Goal: Check status: Check status

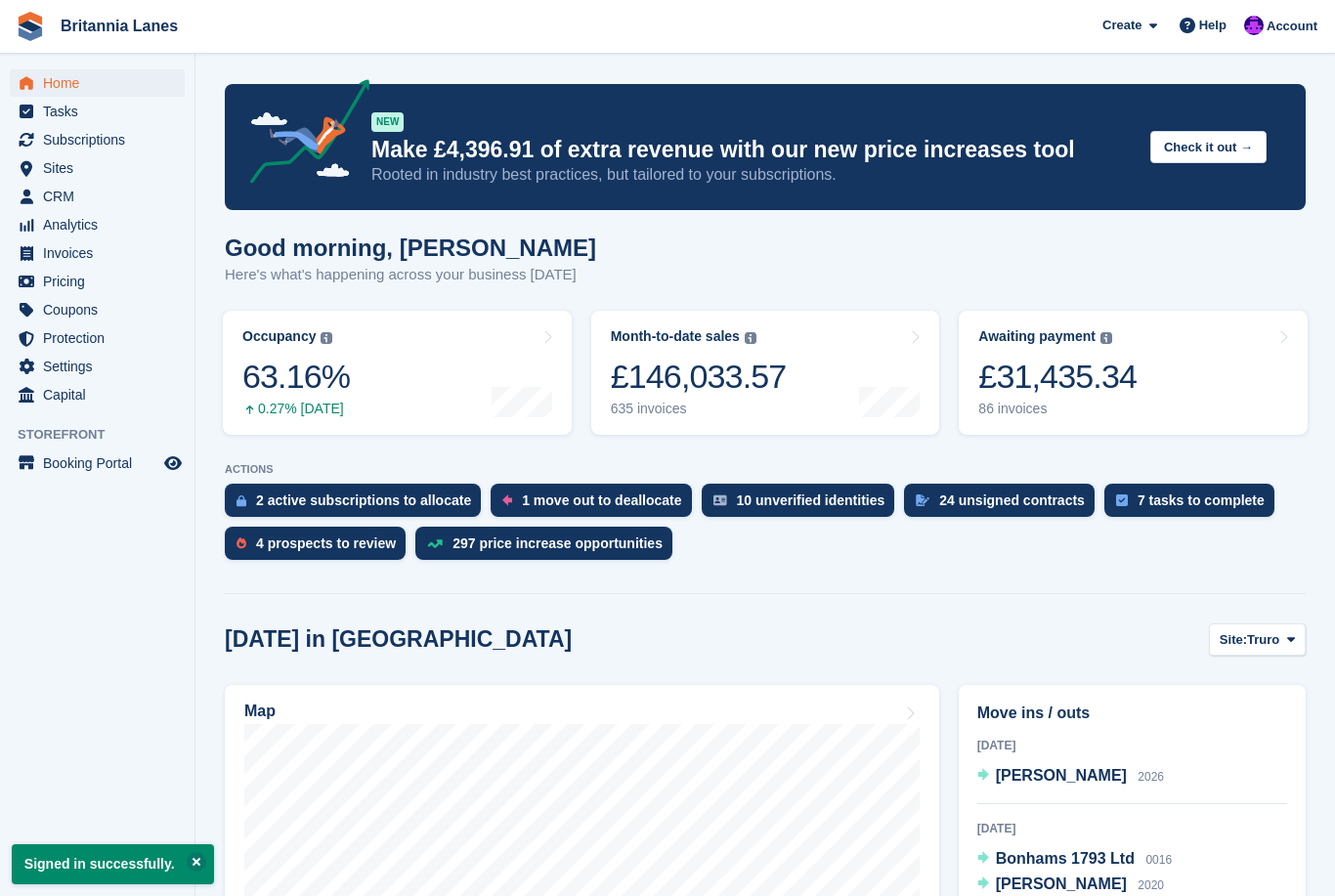
click at [336, 385] on div "63.16%" at bounding box center [296, 376] width 107 height 40
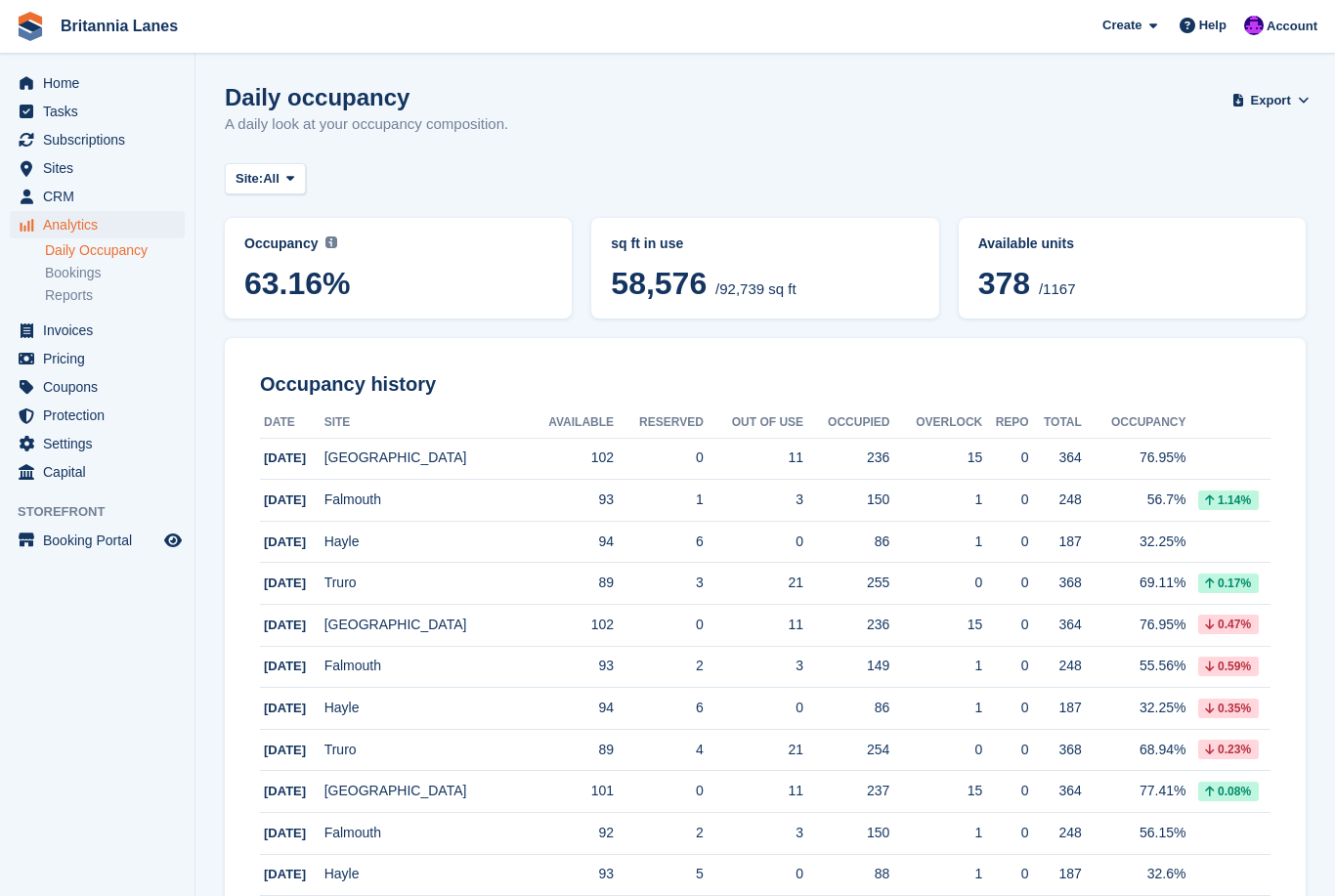
click at [263, 172] on span "Site:" at bounding box center [249, 179] width 28 height 20
click at [255, 371] on link "Hayle" at bounding box center [321, 365] width 176 height 35
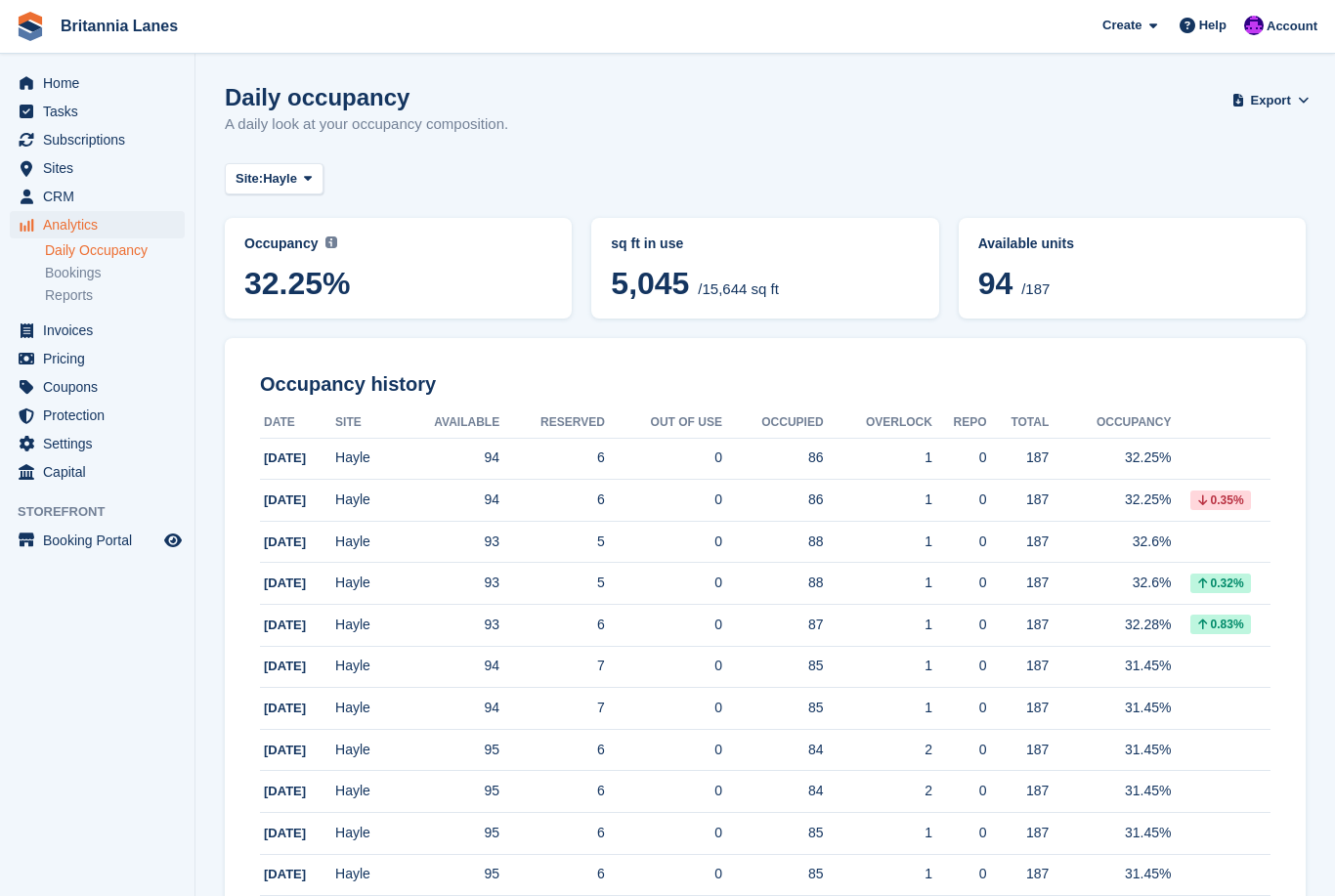
click at [262, 181] on span "Site:" at bounding box center [249, 179] width 28 height 20
click at [244, 297] on link "Falmouth" at bounding box center [321, 294] width 176 height 35
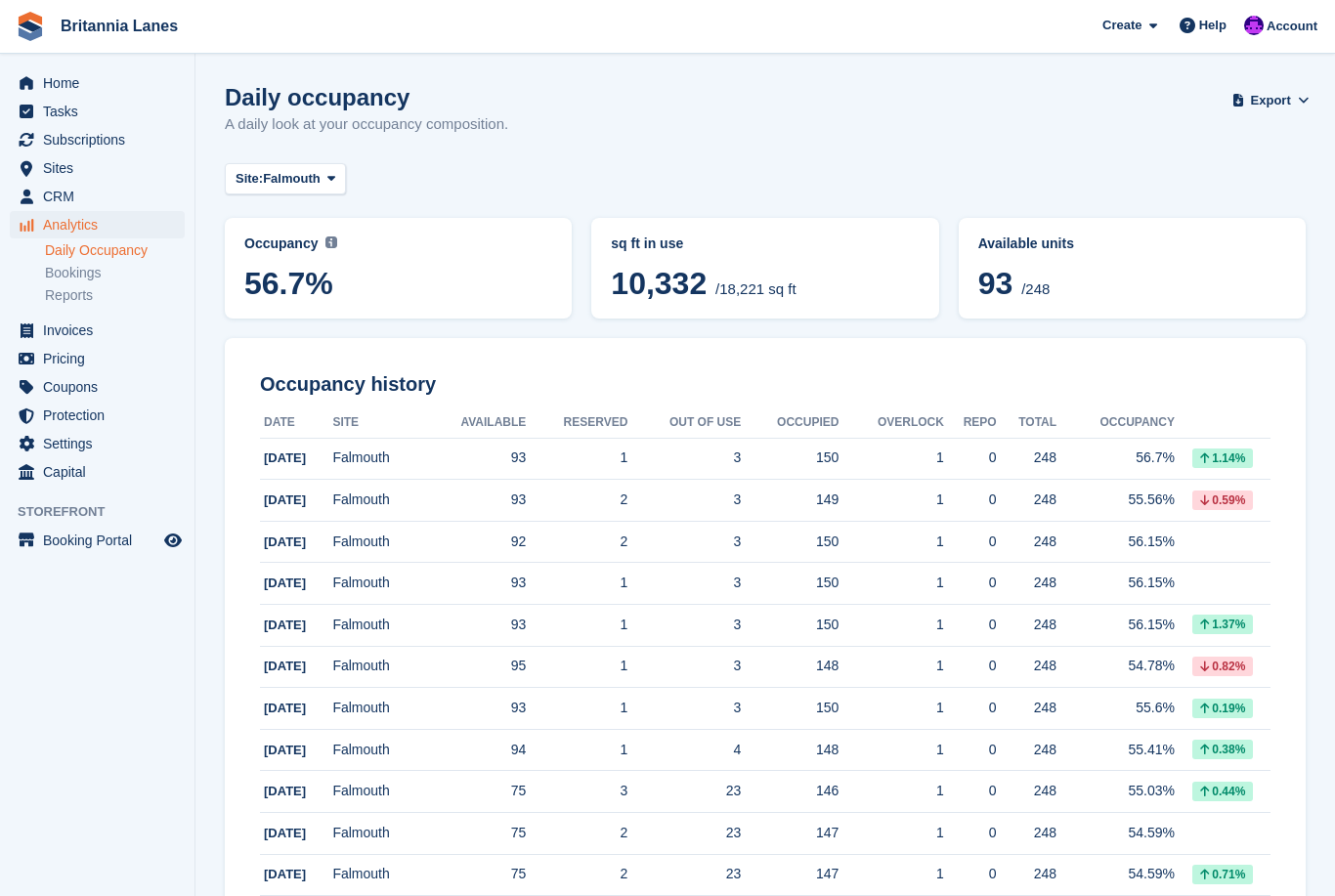
click at [252, 178] on span "Site:" at bounding box center [249, 179] width 28 height 20
click at [243, 252] on link "Truro" at bounding box center [321, 259] width 176 height 35
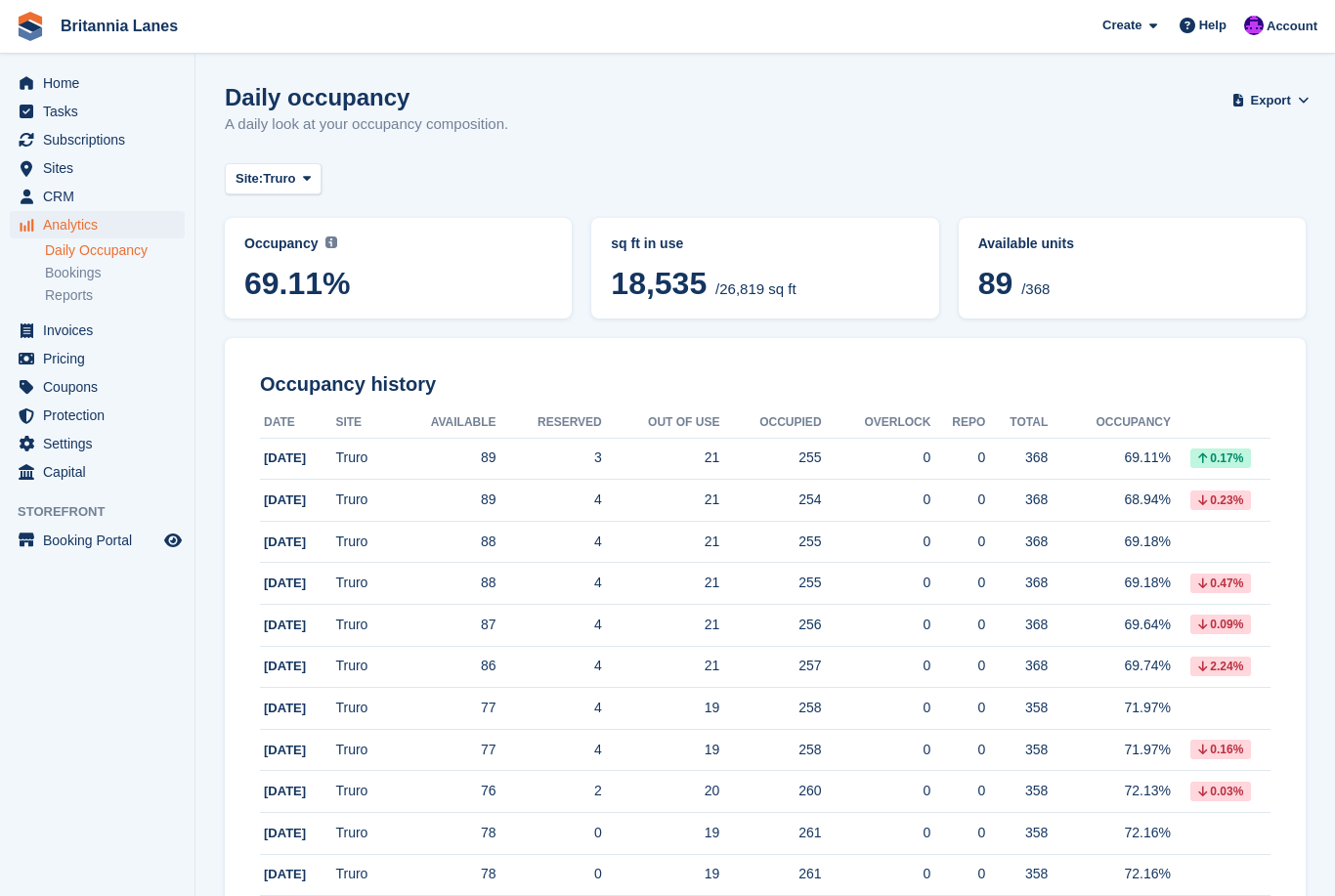
click at [247, 174] on span "Site:" at bounding box center [249, 179] width 28 height 20
click at [245, 327] on link "[GEOGRAPHIC_DATA]" at bounding box center [321, 330] width 176 height 35
